Goal: Find specific page/section: Find specific page/section

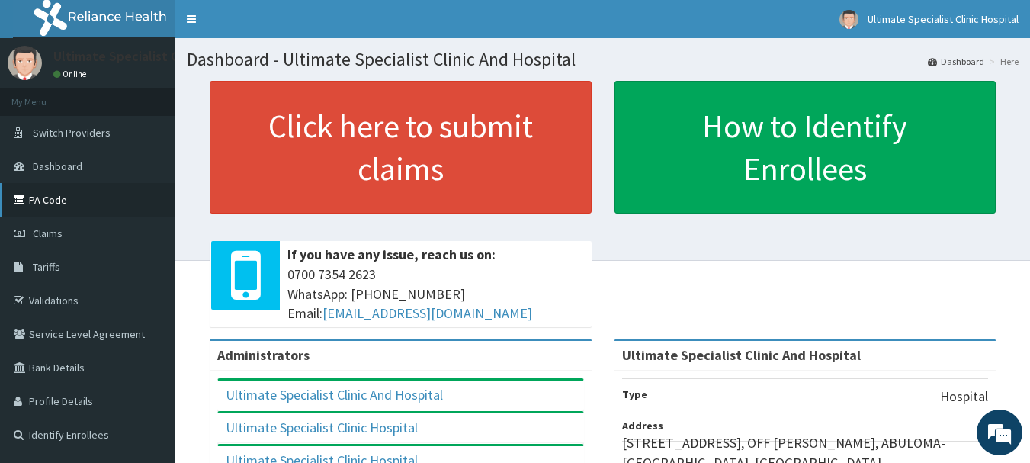
click at [37, 200] on link "PA Code" at bounding box center [87, 200] width 175 height 34
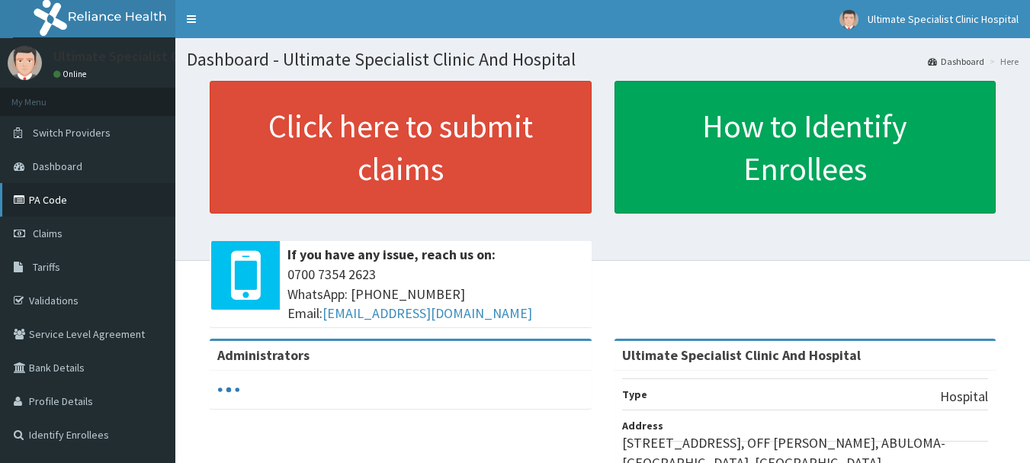
click at [30, 196] on link "PA Code" at bounding box center [87, 200] width 175 height 34
